Goal: Find specific fact: Find specific fact

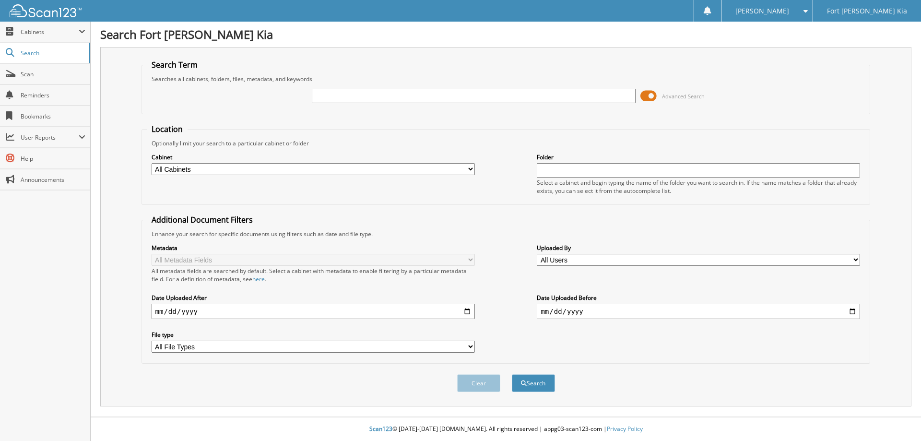
click at [392, 95] on input "text" at bounding box center [473, 96] width 323 height 14
type input "SG376496"
click at [512, 374] on button "Search" at bounding box center [533, 383] width 43 height 18
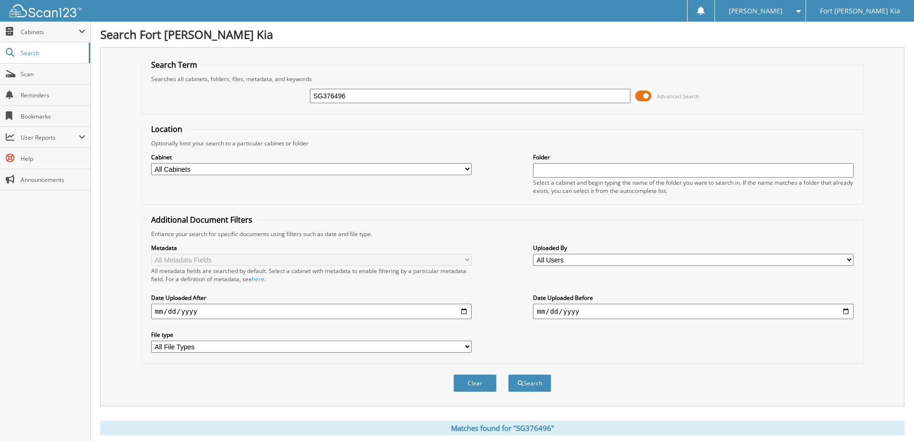
click at [647, 98] on span at bounding box center [643, 96] width 16 height 14
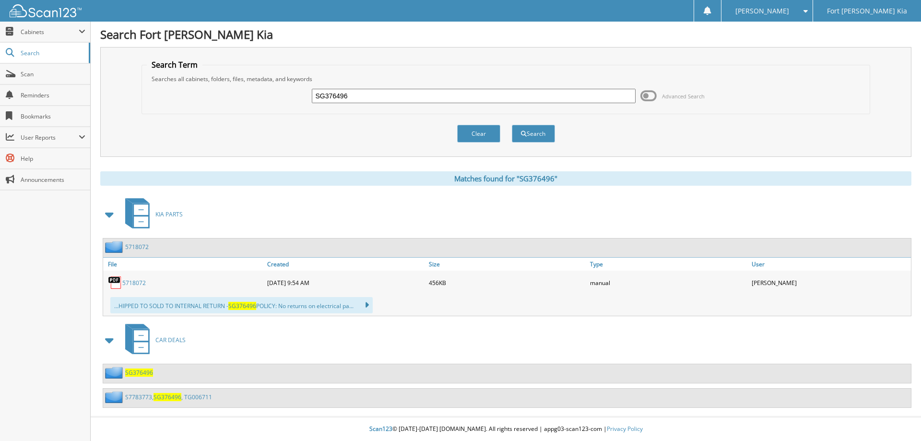
click at [108, 213] on span at bounding box center [109, 214] width 13 height 17
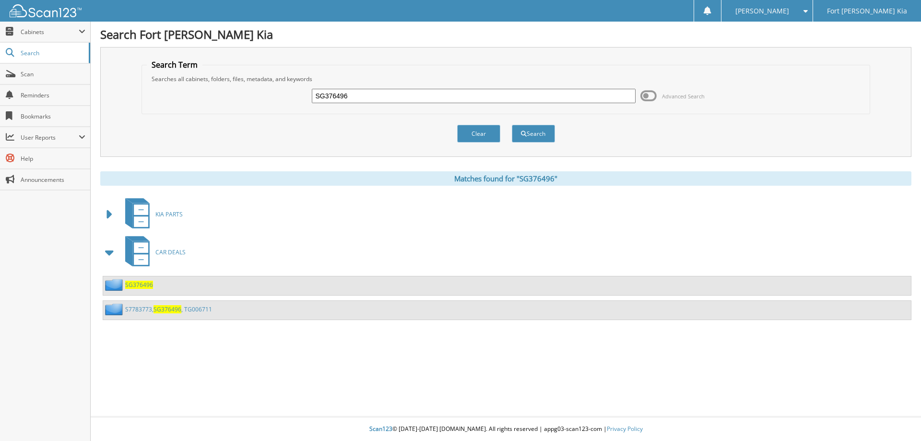
click at [147, 312] on link "S7783773, SG376496 , TG006711" at bounding box center [168, 309] width 87 height 8
